Goal: Task Accomplishment & Management: Use online tool/utility

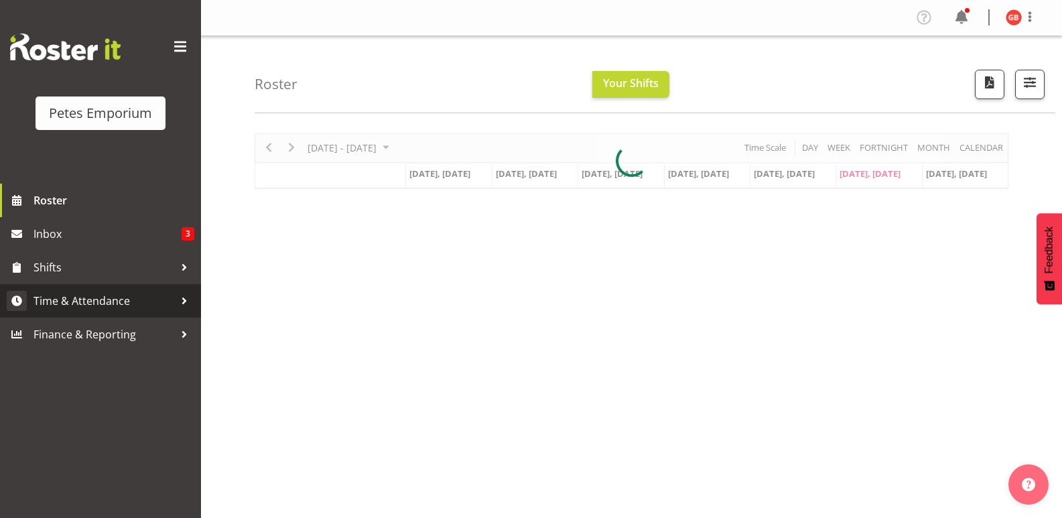
click at [104, 300] on span "Time & Attendance" at bounding box center [104, 301] width 141 height 20
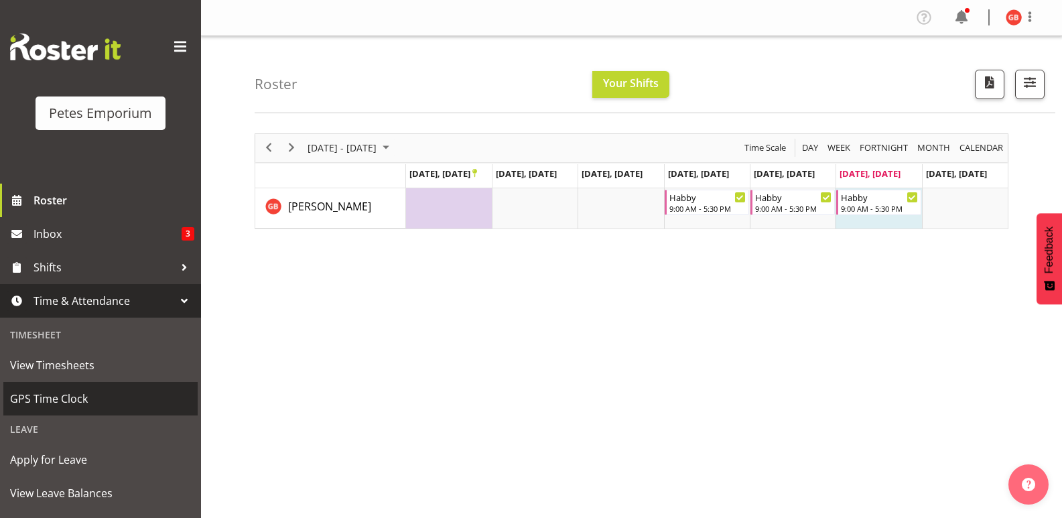
click at [64, 391] on span "GPS Time Clock" at bounding box center [100, 399] width 181 height 20
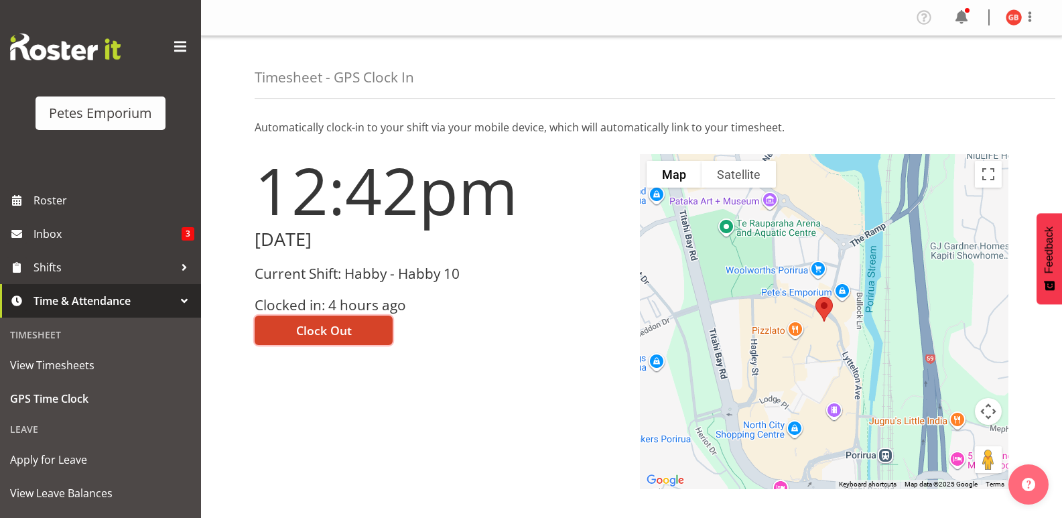
click at [342, 322] on span "Clock Out" at bounding box center [324, 330] width 56 height 17
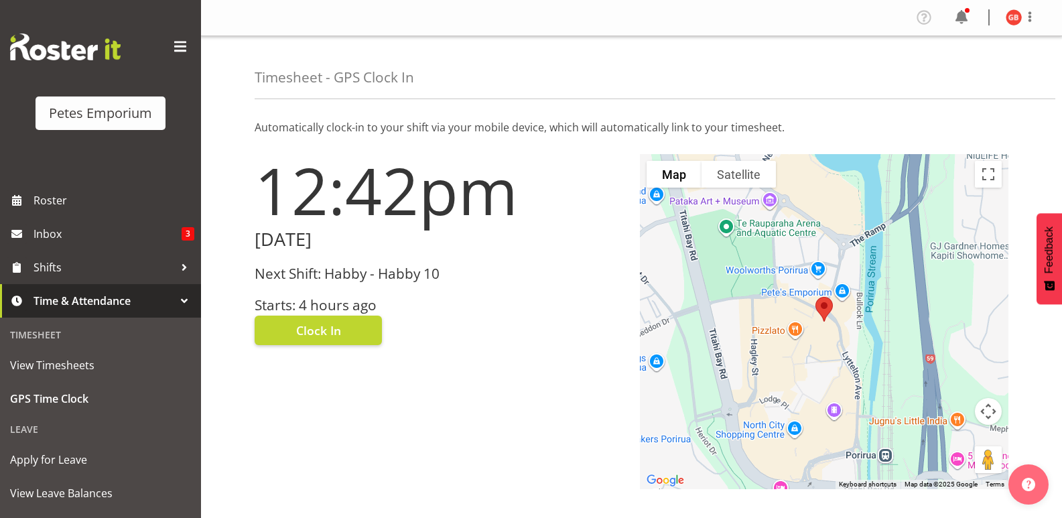
click at [1019, 13] on img at bounding box center [1014, 17] width 16 height 16
click at [950, 66] on link "Log Out" at bounding box center [973, 70] width 129 height 24
